Goal: Complete application form: Complete application form

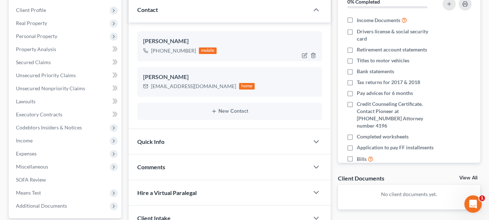
scroll to position [111, 0]
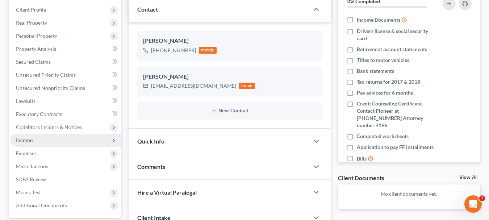
click at [36, 134] on span "Income" at bounding box center [65, 140] width 111 height 13
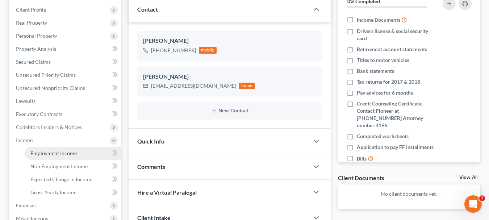
click at [41, 150] on span "Employment Income" at bounding box center [53, 153] width 46 height 6
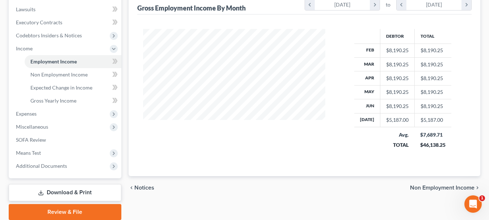
scroll to position [216, 0]
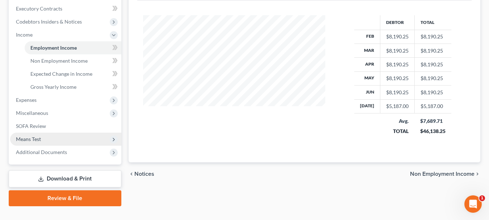
click at [49, 132] on span "Means Test" at bounding box center [65, 138] width 111 height 13
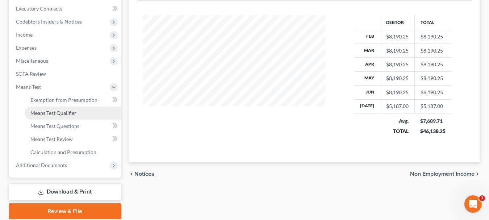
click at [71, 110] on span "Means Test Qualifier" at bounding box center [53, 113] width 46 height 6
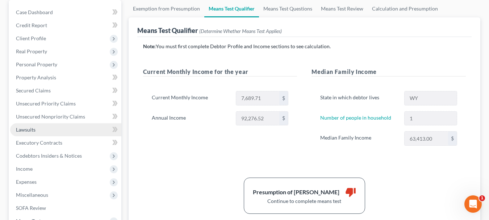
scroll to position [83, 0]
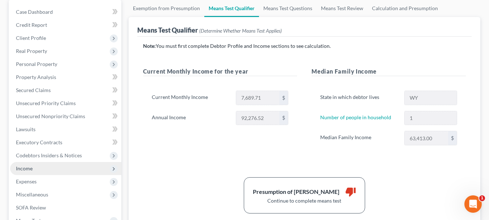
click at [37, 162] on span "Income" at bounding box center [65, 168] width 111 height 13
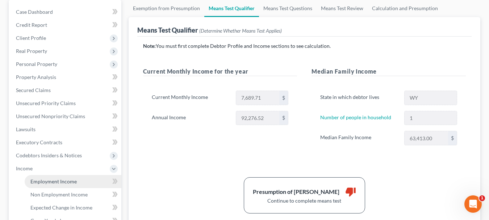
click at [60, 178] on span "Employment Income" at bounding box center [53, 181] width 46 height 6
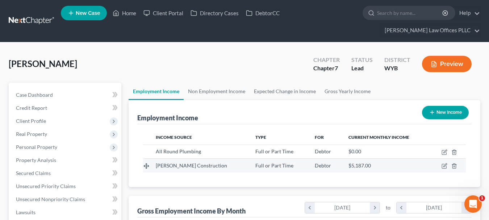
scroll to position [32, 0]
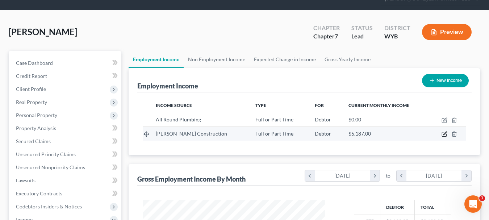
click at [445, 131] on icon "button" at bounding box center [444, 134] width 6 height 6
select select "0"
select select "46"
select select "0"
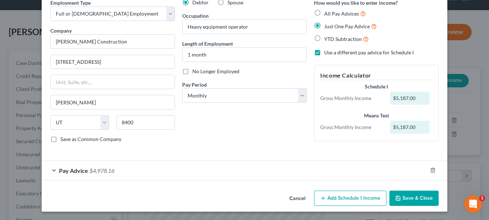
scroll to position [34, 0]
click at [324, 53] on label "Use a different pay advice for Schedule I" at bounding box center [368, 52] width 89 height 7
click at [327, 53] on input "Use a different pay advice for Schedule I" at bounding box center [329, 51] width 5 height 5
checkbox input "false"
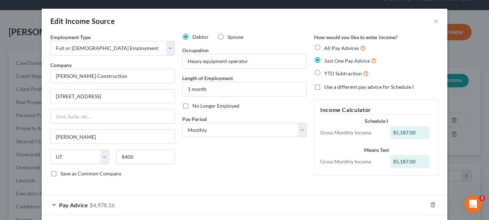
scroll to position [34, 0]
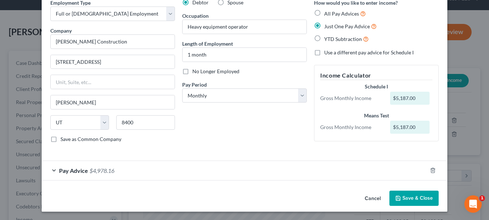
click at [414, 198] on button "Save & Close" at bounding box center [413, 197] width 49 height 15
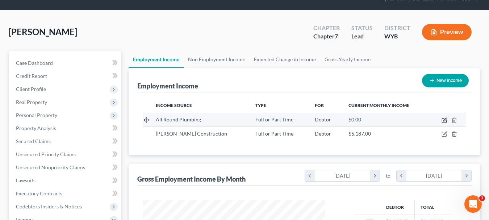
click at [446, 117] on icon "button" at bounding box center [444, 120] width 6 height 6
select select "0"
select select "53"
select select "0"
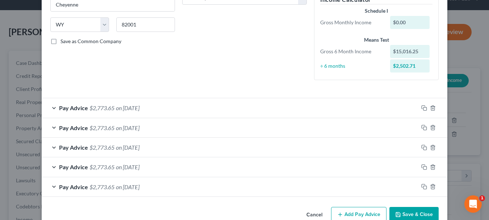
scroll to position [148, 0]
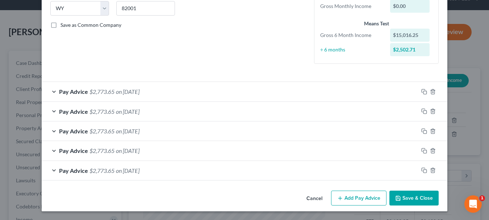
click at [242, 95] on div "Pay Advice $2,773.65 on [DATE]" at bounding box center [230, 91] width 376 height 19
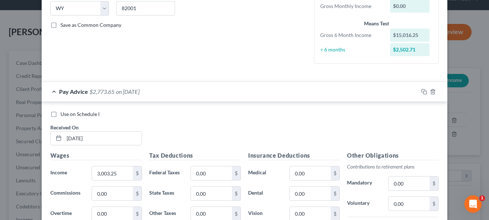
click at [235, 93] on div "Pay Advice $2,773.65 on [DATE]" at bounding box center [230, 91] width 376 height 19
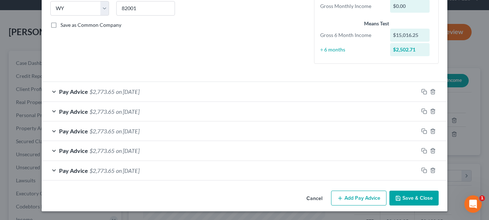
click at [429, 199] on button "Save & Close" at bounding box center [413, 197] width 49 height 15
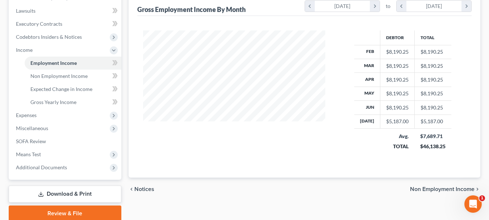
scroll to position [202, 0]
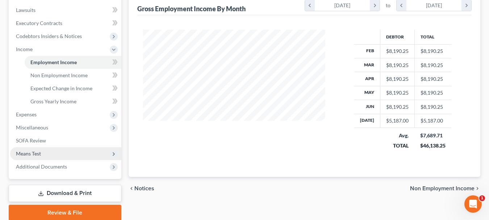
click at [31, 150] on span "Means Test" at bounding box center [28, 153] width 25 height 6
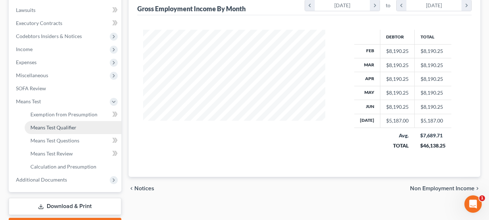
click at [59, 121] on link "Means Test Qualifier" at bounding box center [73, 127] width 97 height 13
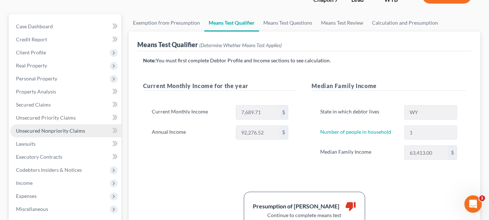
scroll to position [76, 0]
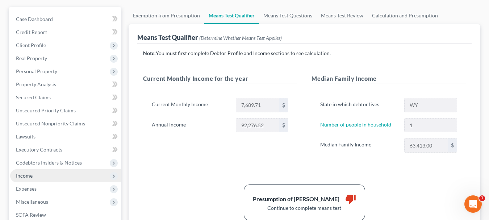
click at [38, 169] on span "Income" at bounding box center [65, 175] width 111 height 13
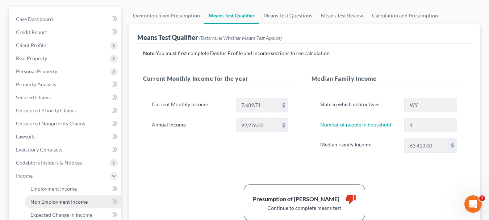
click at [57, 198] on span "Non Employment Income" at bounding box center [58, 201] width 57 height 6
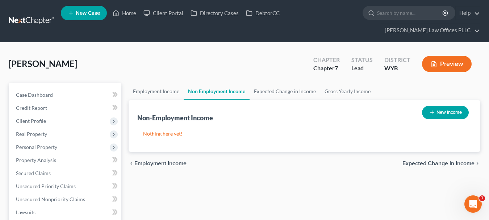
scroll to position [30, 0]
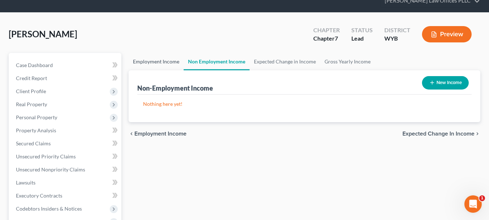
click at [165, 53] on link "Employment Income" at bounding box center [155, 61] width 55 height 17
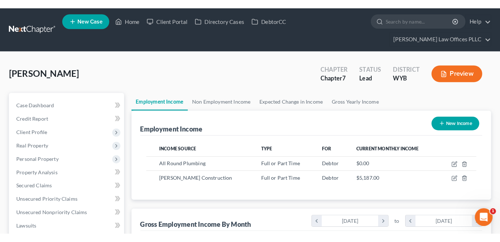
scroll to position [130, 202]
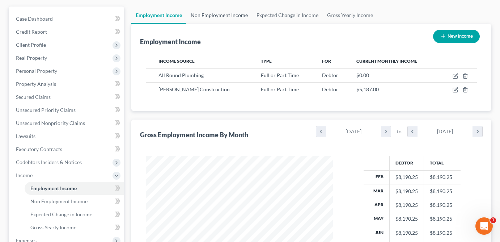
click at [233, 7] on link "Non Employment Income" at bounding box center [219, 15] width 66 height 17
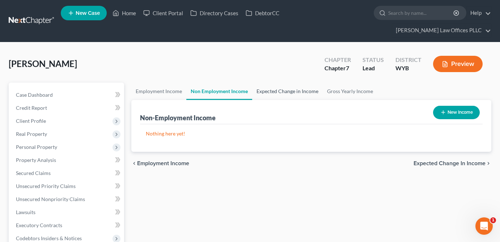
click at [293, 83] on link "Expected Change in Income" at bounding box center [287, 91] width 71 height 17
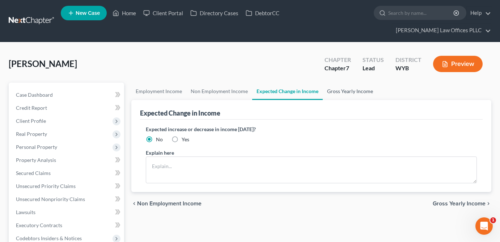
click at [348, 83] on link "Gross Yearly Income" at bounding box center [350, 91] width 55 height 17
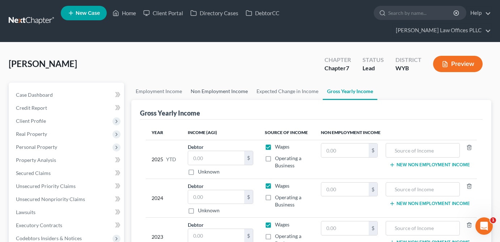
click at [237, 83] on link "Non Employment Income" at bounding box center [219, 91] width 66 height 17
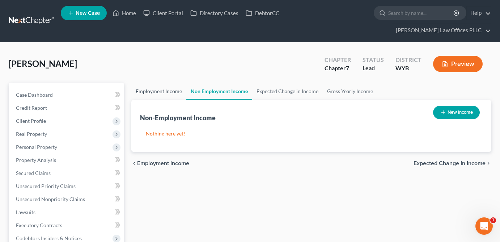
click at [171, 83] on link "Employment Income" at bounding box center [158, 91] width 55 height 17
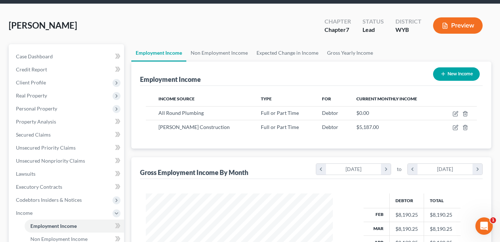
scroll to position [48, 0]
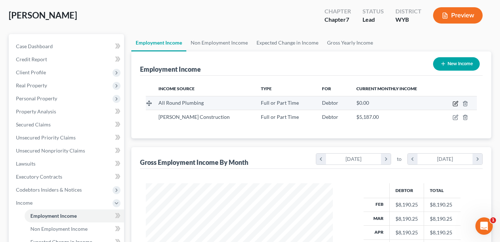
click at [455, 101] on icon "button" at bounding box center [456, 102] width 3 height 3
select select "0"
select select "53"
select select "0"
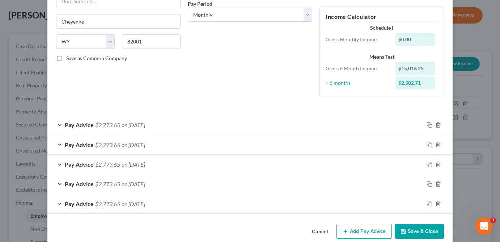
scroll to position [0, 0]
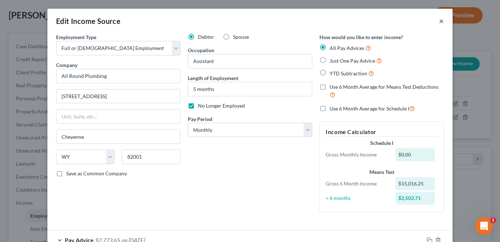
click at [443, 23] on button "×" at bounding box center [441, 21] width 5 height 9
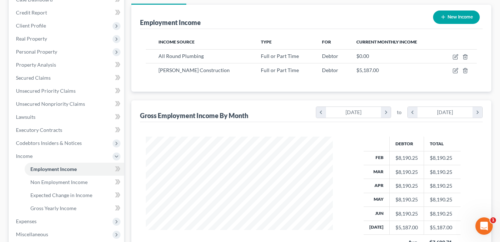
scroll to position [84, 0]
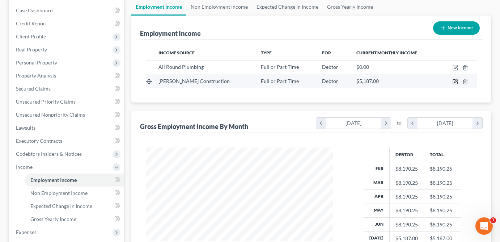
click at [456, 79] on icon "button" at bounding box center [456, 82] width 6 height 6
select select "0"
select select "46"
select select "0"
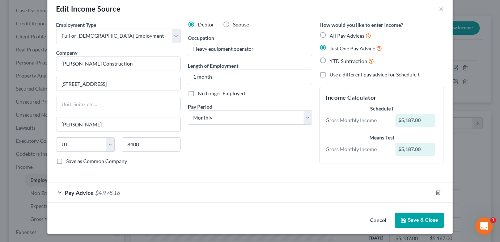
scroll to position [0, 0]
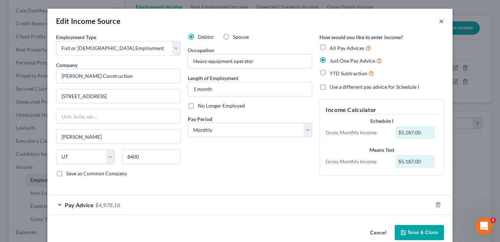
click at [441, 22] on button "×" at bounding box center [441, 21] width 5 height 9
